Goal: Information Seeking & Learning: Learn about a topic

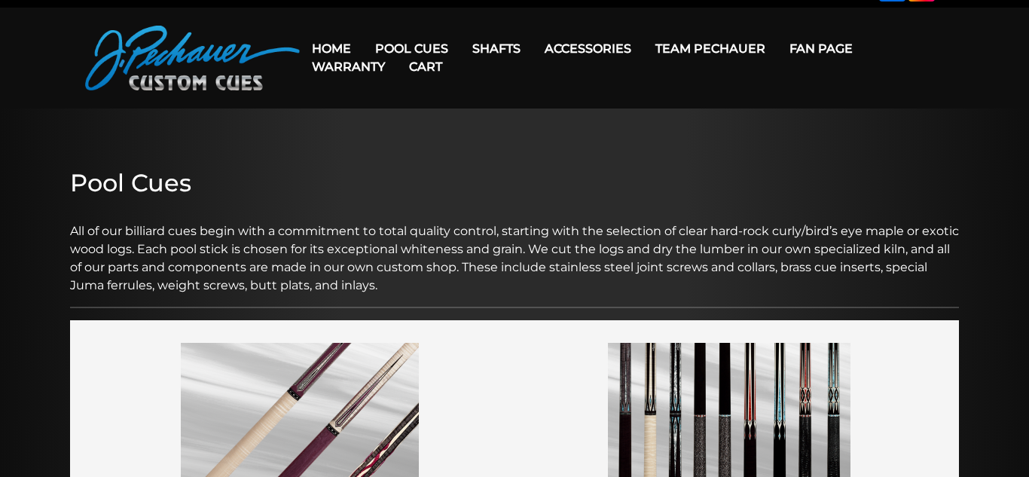
scroll to position [30, 0]
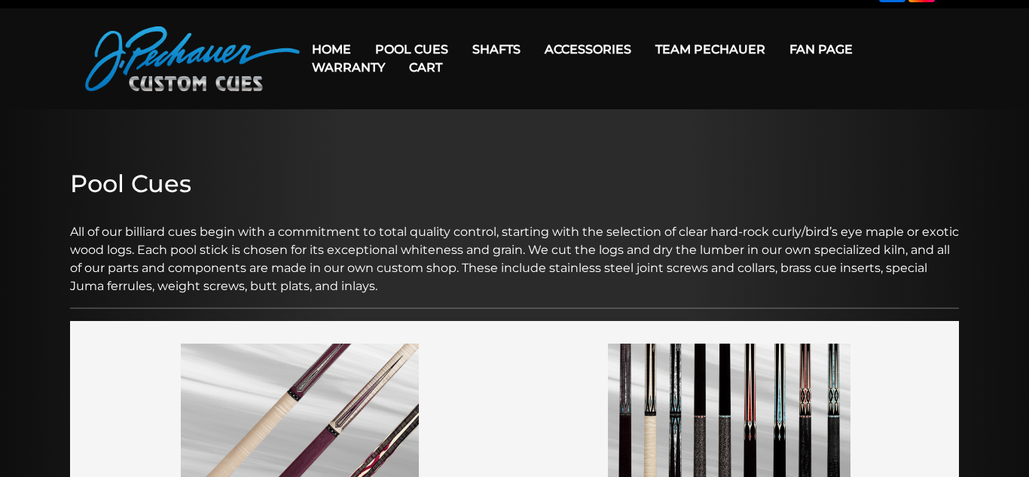
click at [405, 51] on link "Cart" at bounding box center [425, 67] width 57 height 38
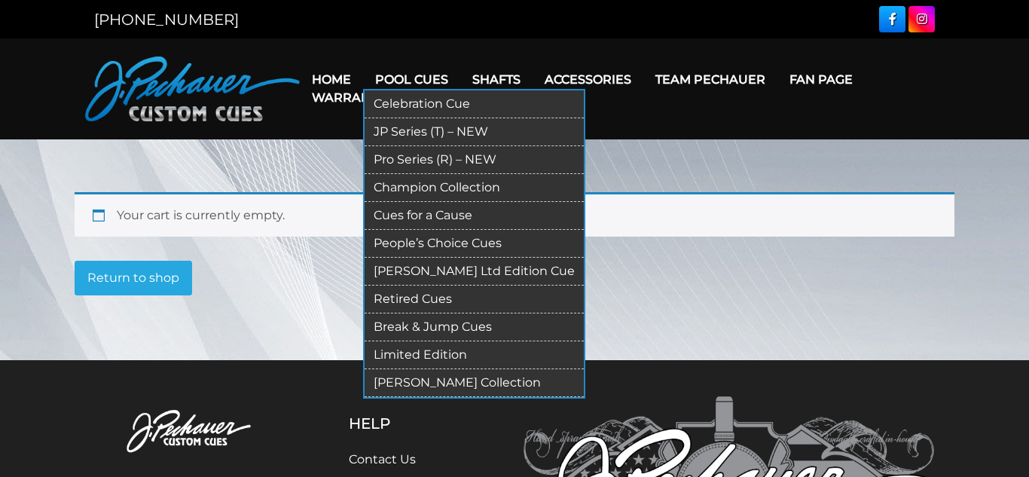
click at [439, 302] on link "Retired Cues" at bounding box center [474, 300] width 219 height 28
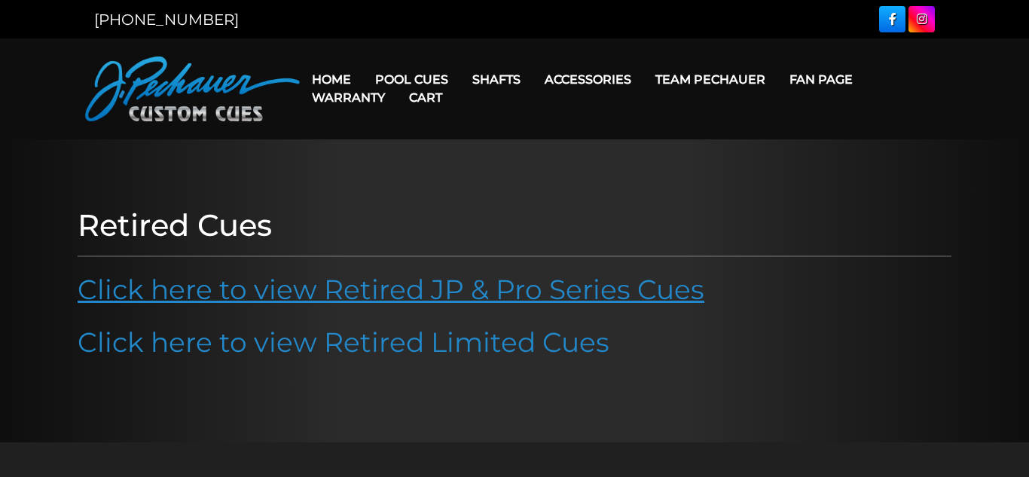
click at [460, 301] on link "Click here to view Retired JP & Pro Series Cues" at bounding box center [391, 289] width 627 height 33
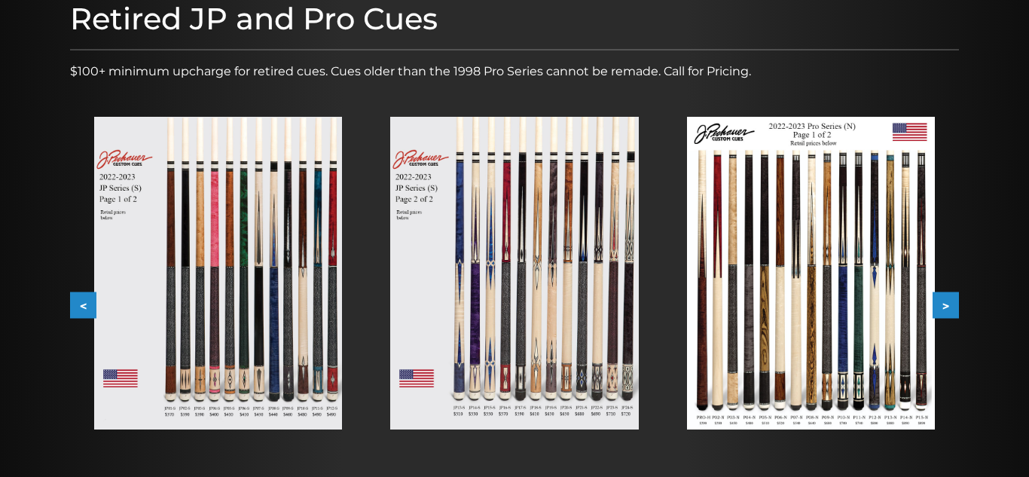
scroll to position [293, 0]
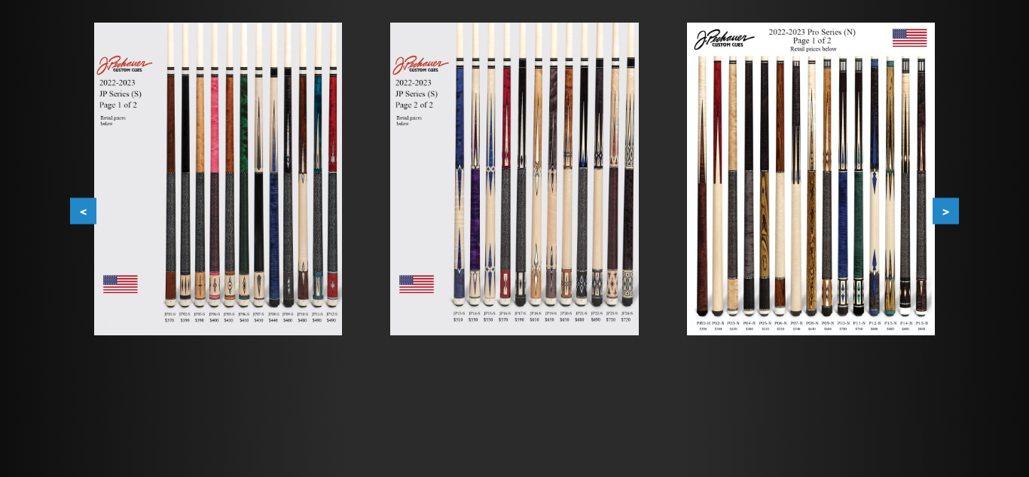
click at [949, 211] on button ">" at bounding box center [946, 211] width 26 height 26
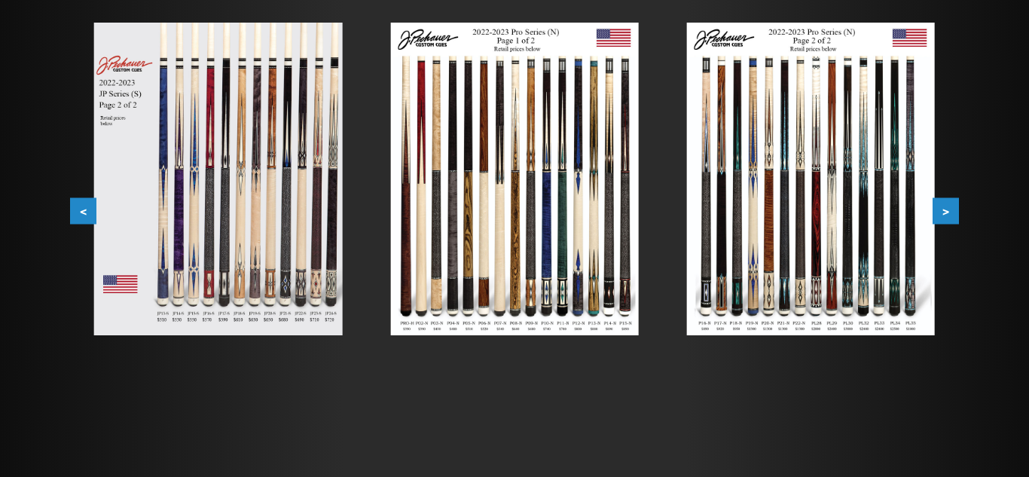
click at [942, 217] on button ">" at bounding box center [946, 211] width 26 height 26
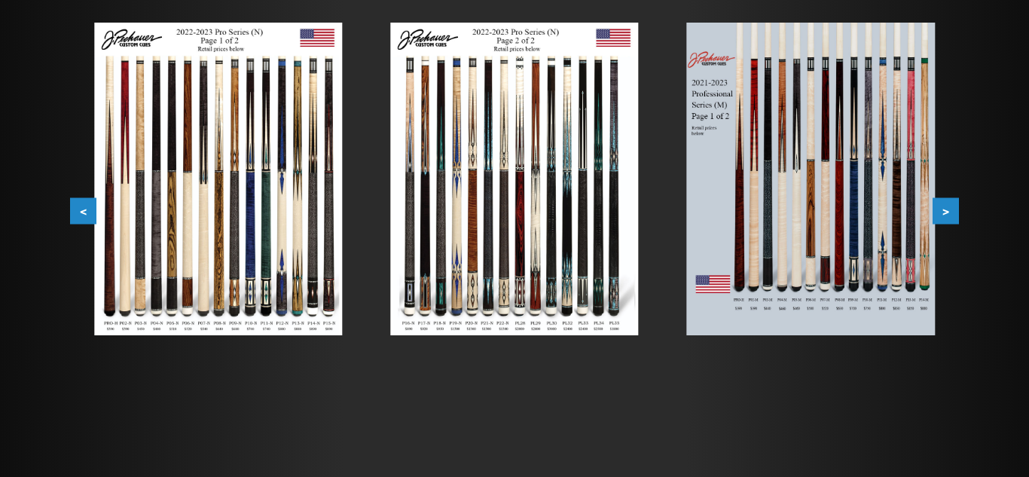
click at [942, 217] on button ">" at bounding box center [946, 211] width 26 height 26
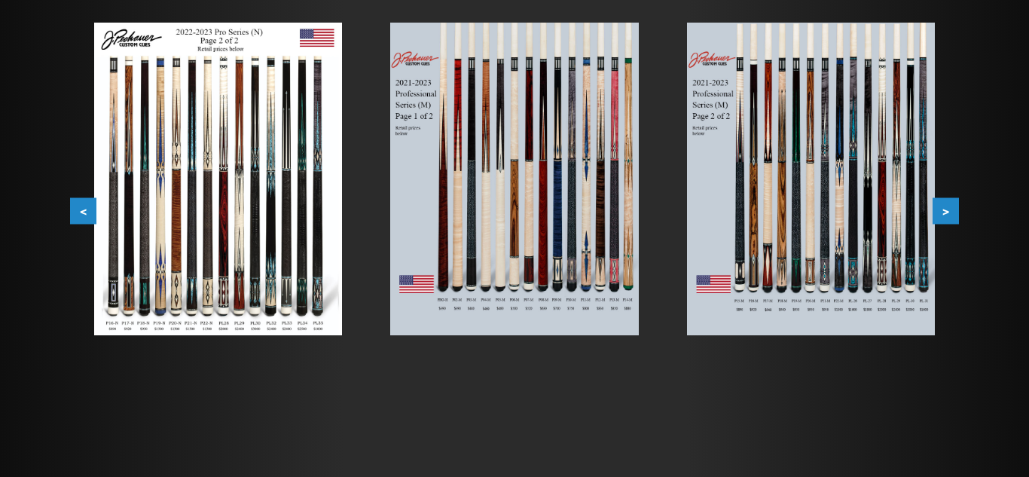
click at [942, 217] on button ">" at bounding box center [946, 211] width 26 height 26
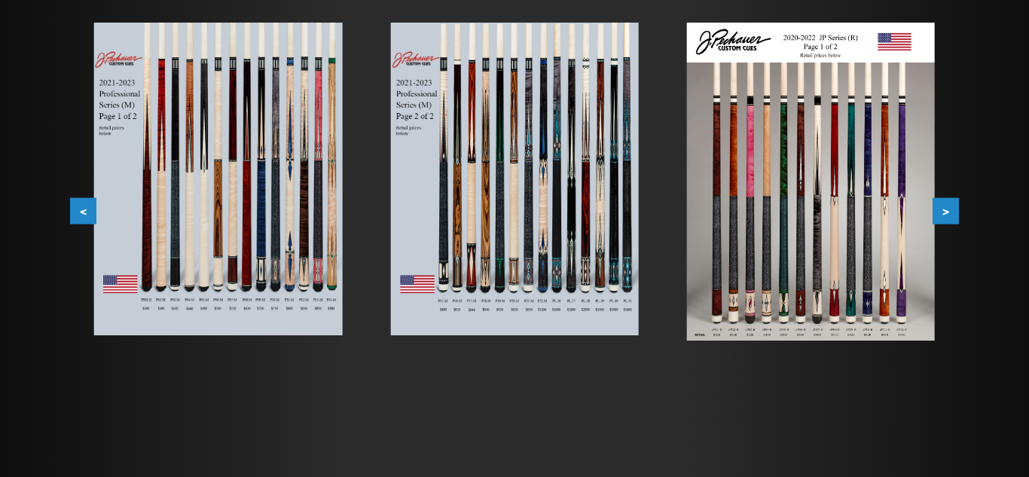
click at [941, 217] on button ">" at bounding box center [946, 211] width 26 height 26
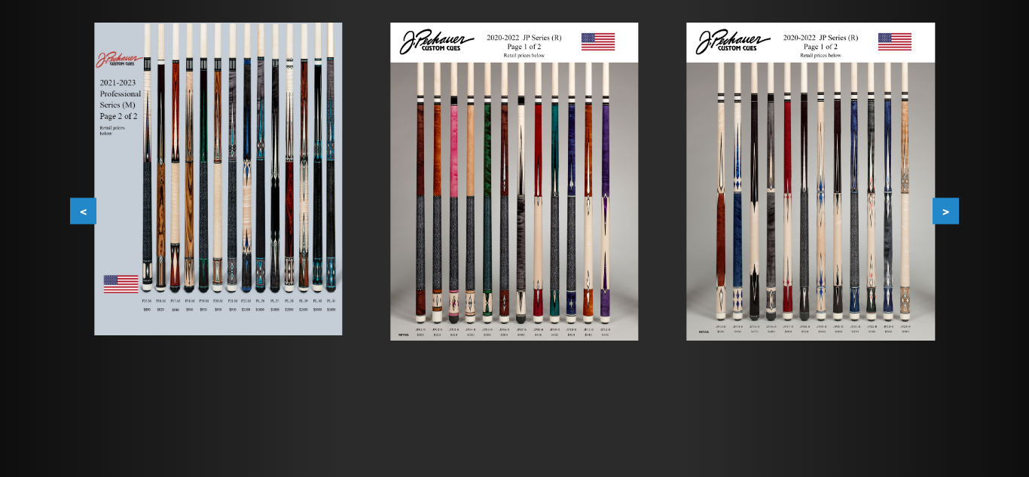
click at [941, 217] on button ">" at bounding box center [946, 211] width 26 height 26
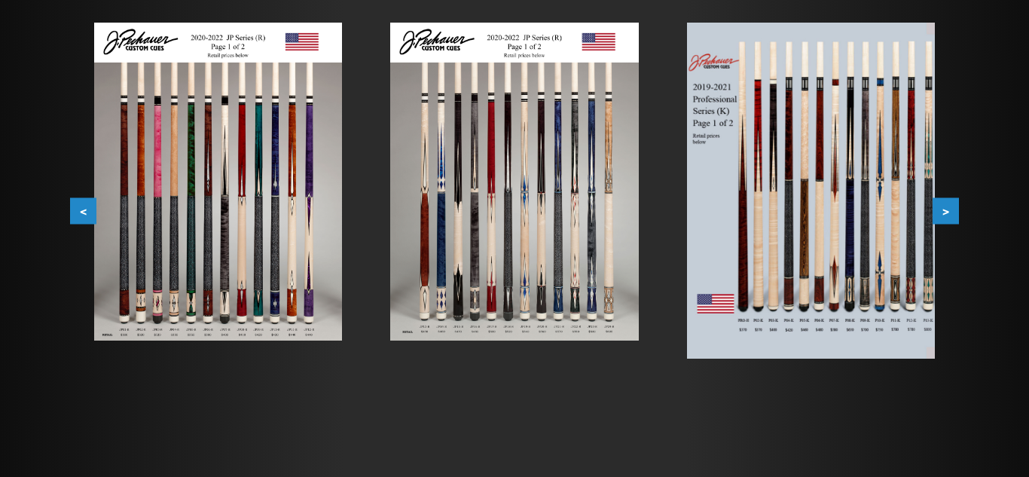
click at [941, 217] on button ">" at bounding box center [946, 211] width 26 height 26
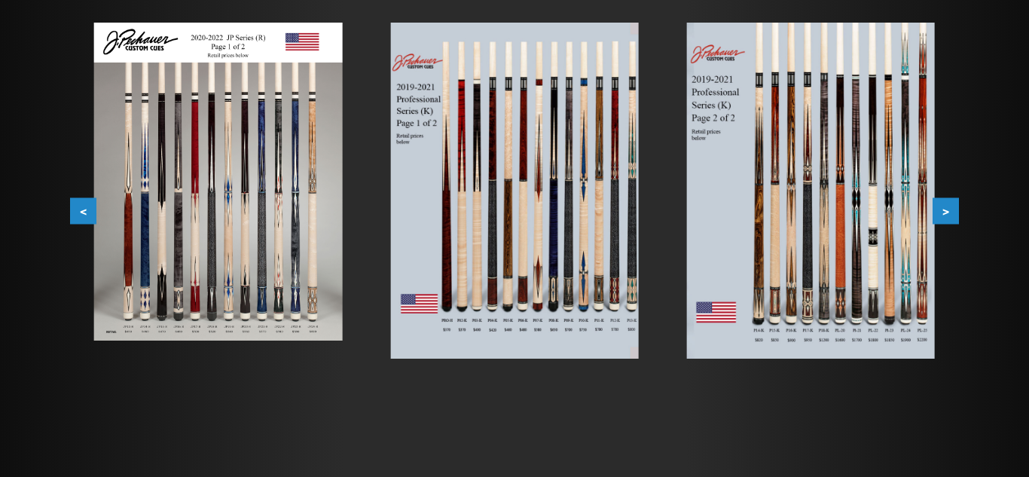
click at [549, 237] on img at bounding box center [514, 191] width 248 height 336
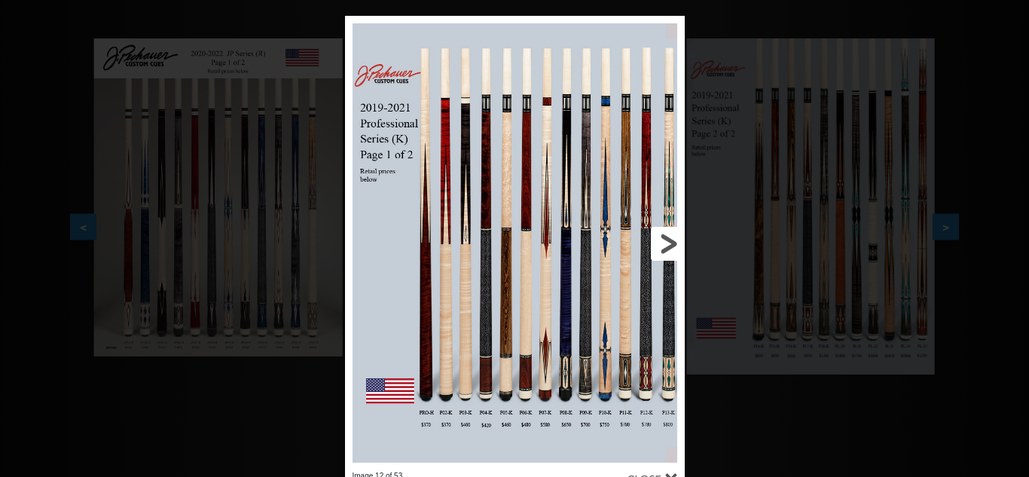
scroll to position [286, 0]
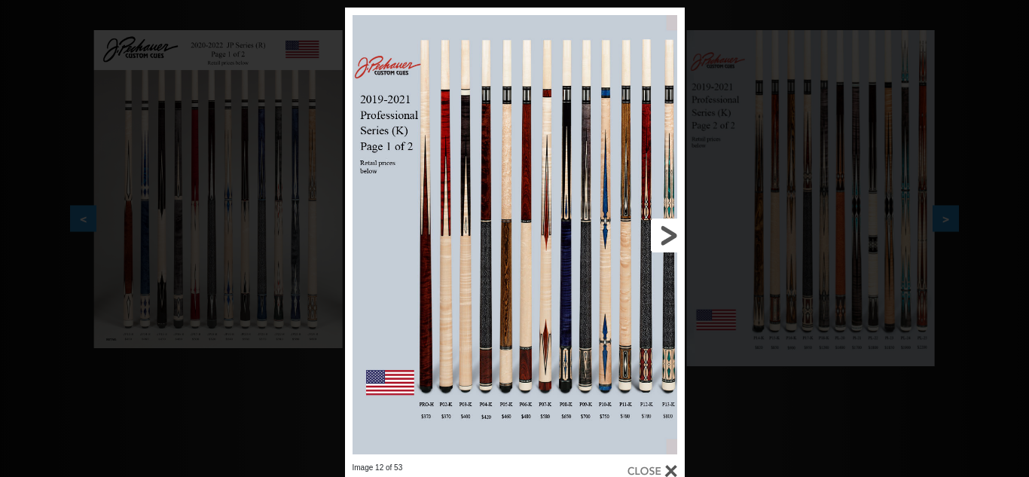
click at [551, 241] on link at bounding box center [608, 235] width 153 height 455
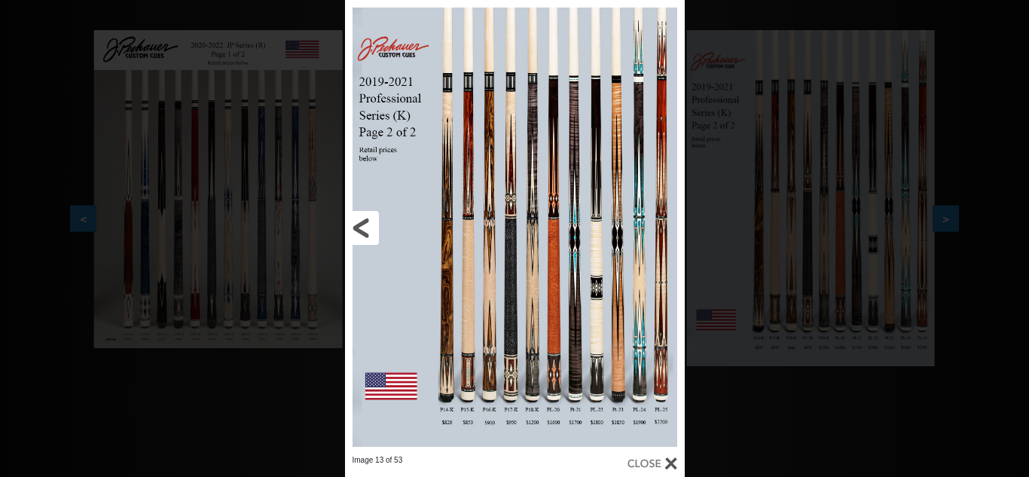
click at [365, 231] on link at bounding box center [421, 227] width 153 height 455
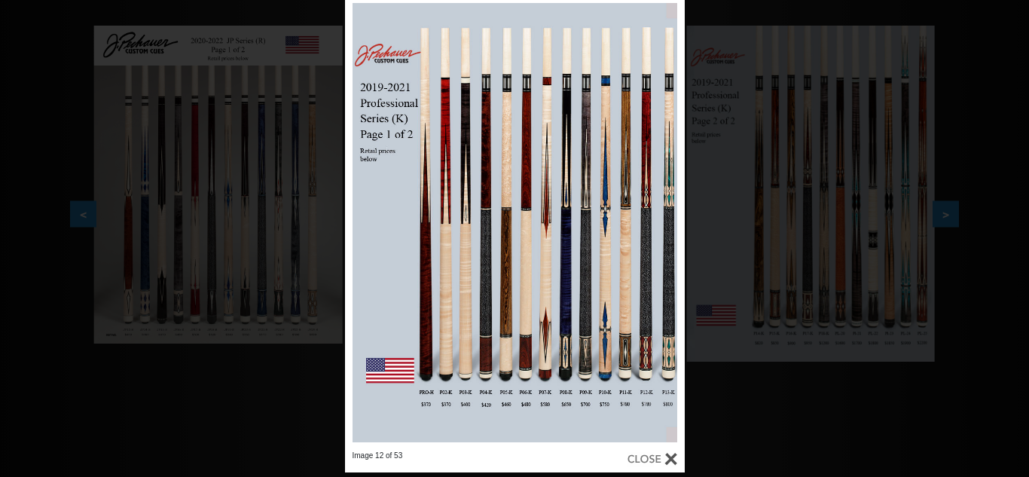
scroll to position [292, 0]
